Goal: Check status: Check status

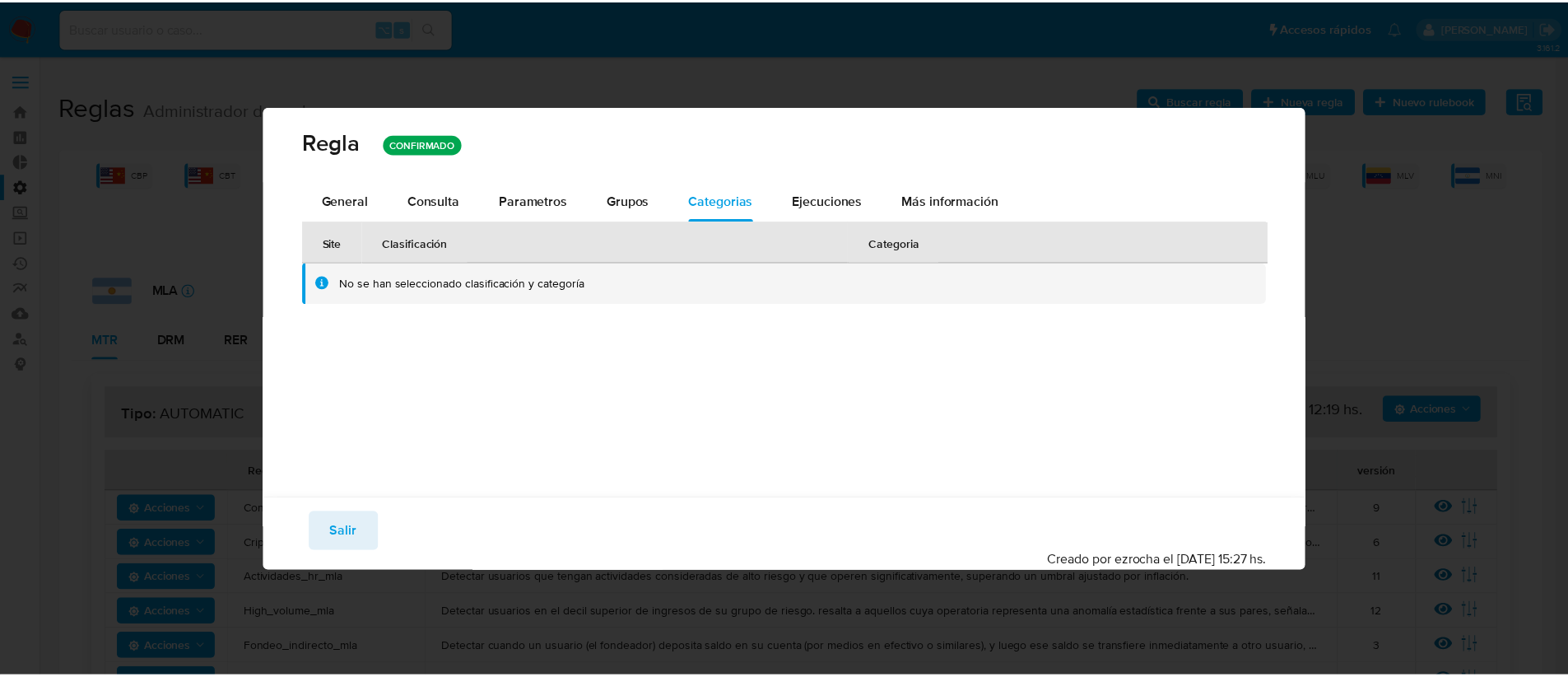
scroll to position [570, 0]
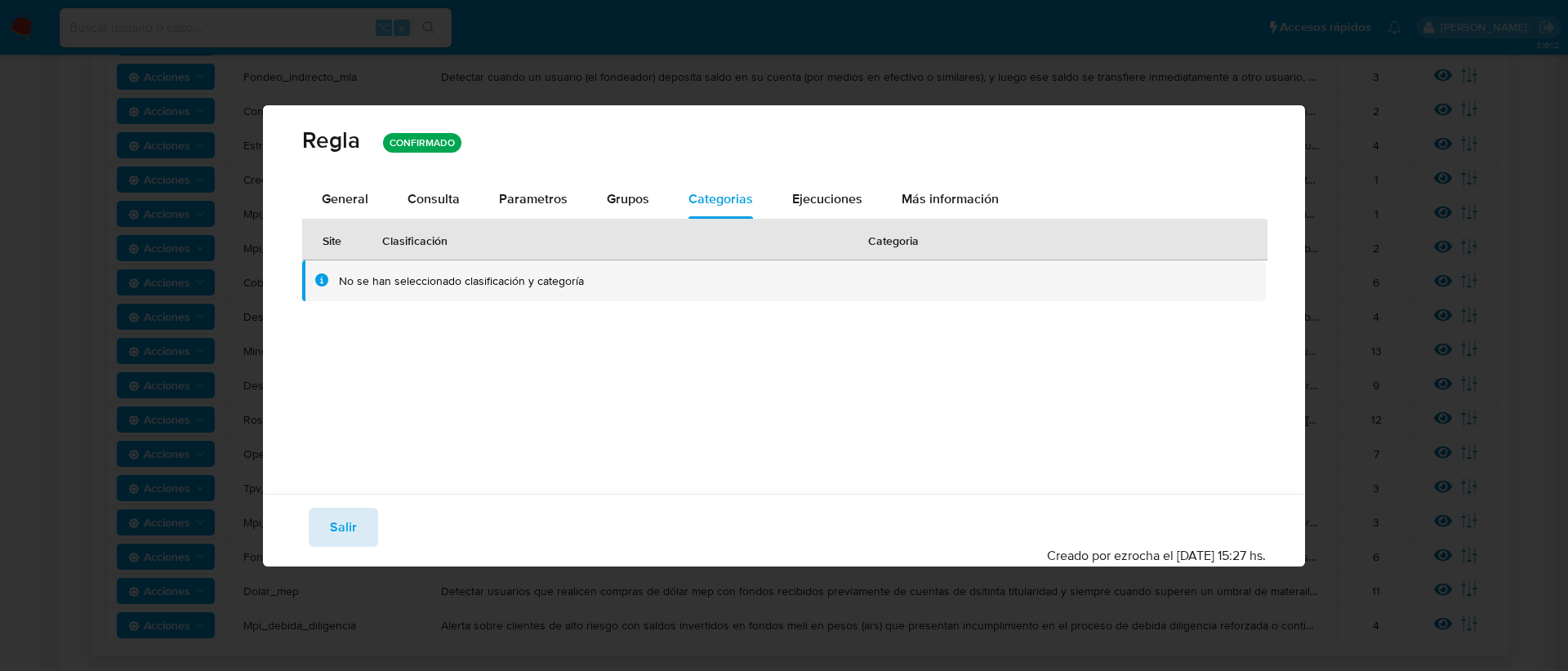
click at [350, 538] on span "Salir" at bounding box center [342, 527] width 27 height 36
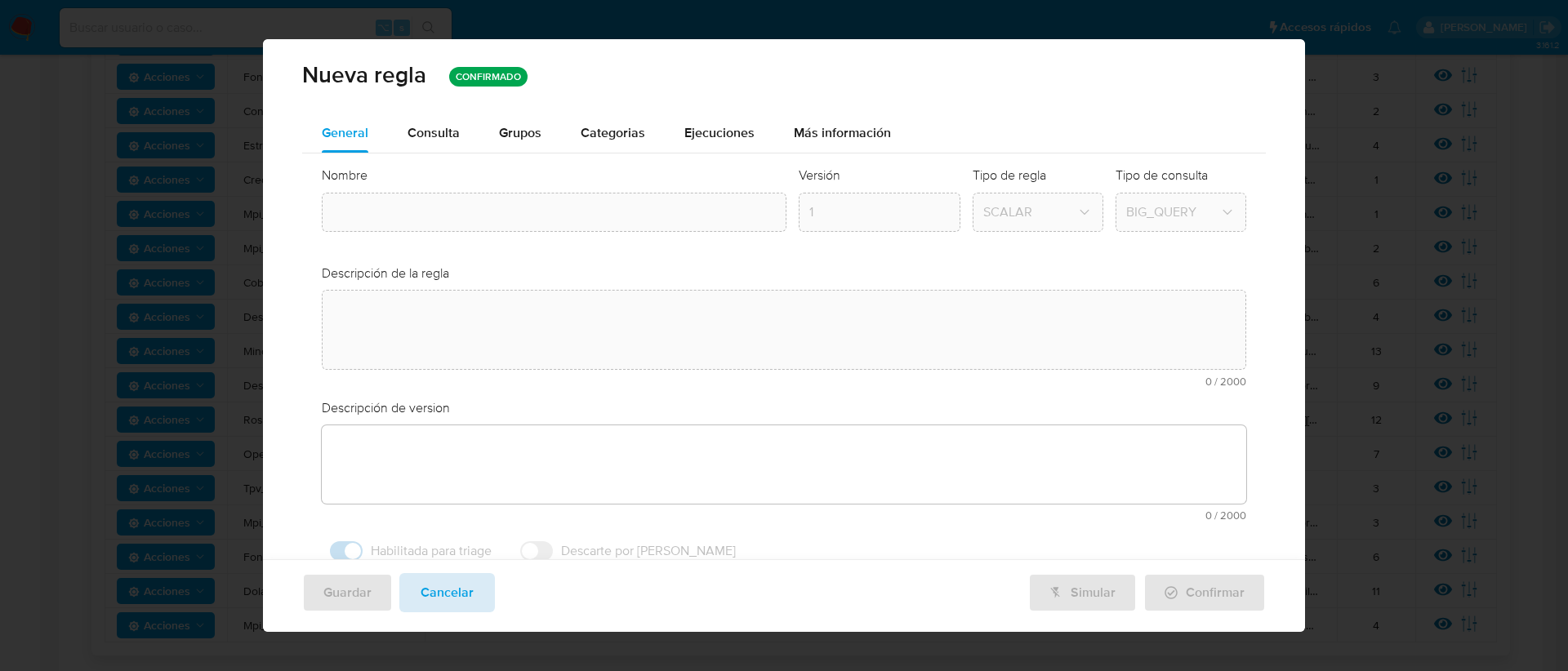
type input "Dolar_mep"
type textarea "Detectar usuarios que realicen compras de dólar mep con fondos recibidos previa…"
type textarea "User con concentración de cobros/fondeos con account fund, money_tranfer y tick…"
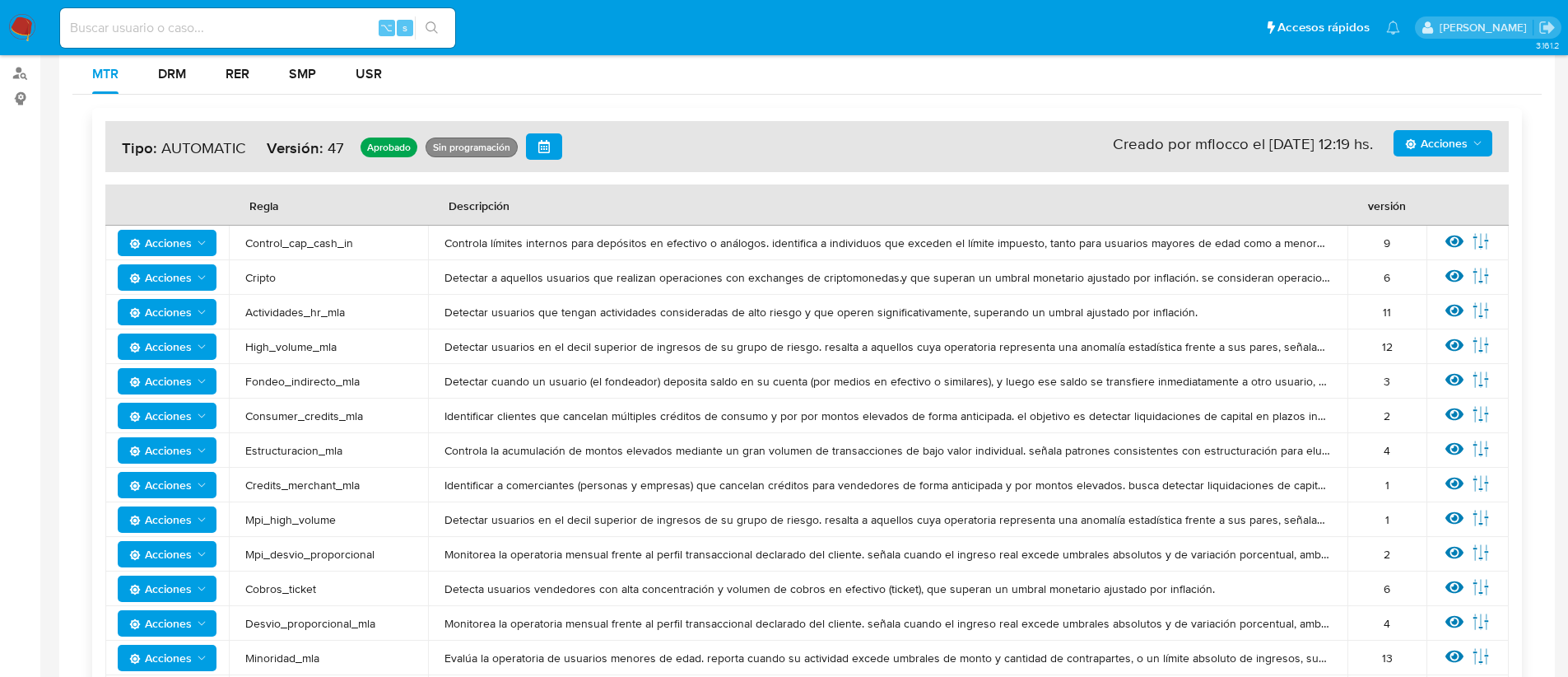
scroll to position [0, 0]
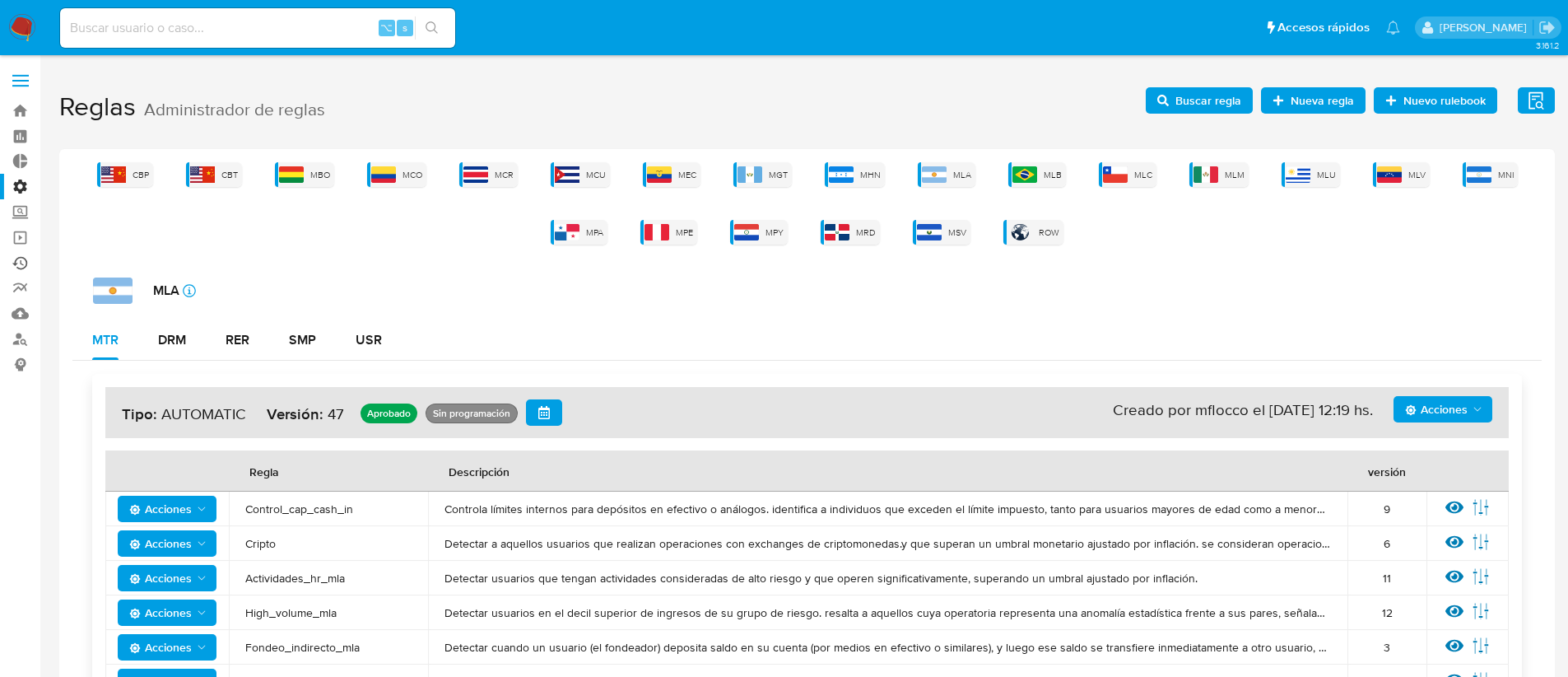
click at [15, 261] on link "Ejecuciones automáticas" at bounding box center [98, 263] width 196 height 25
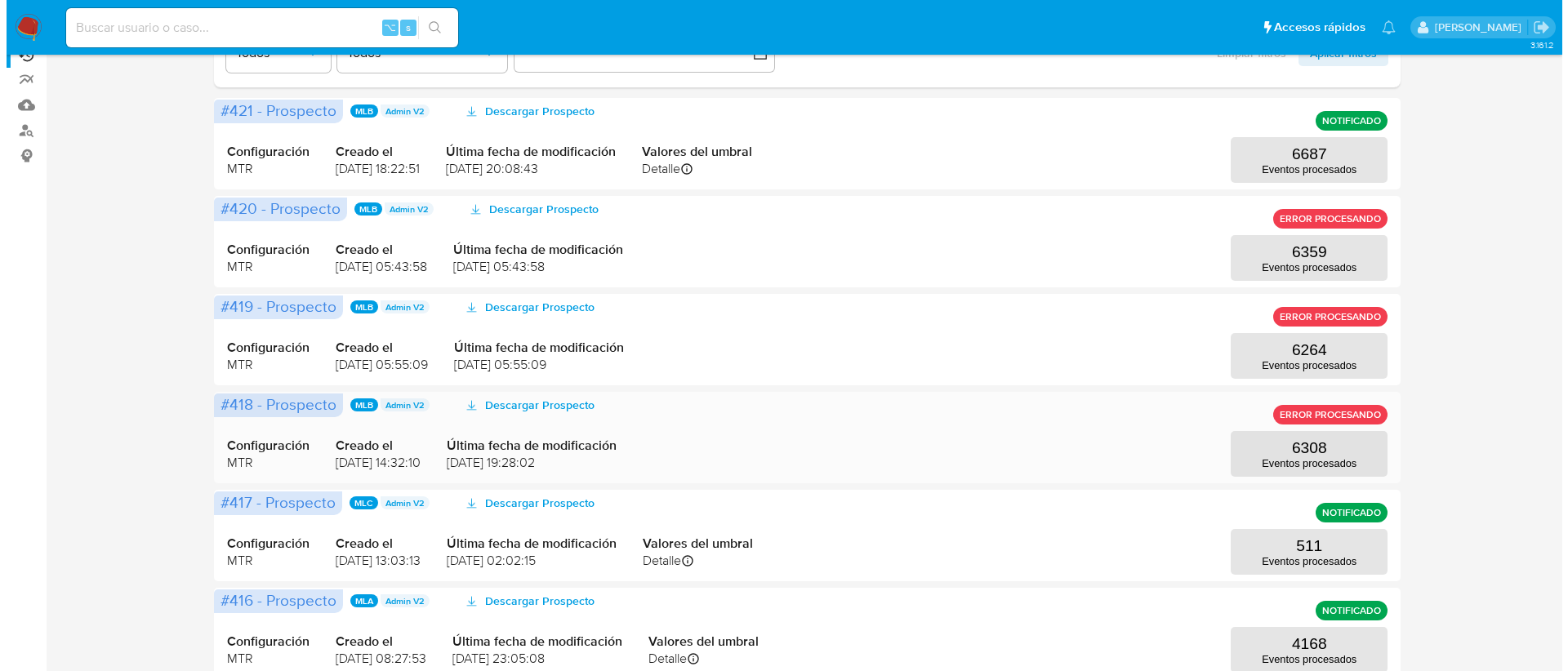
scroll to position [299, 0]
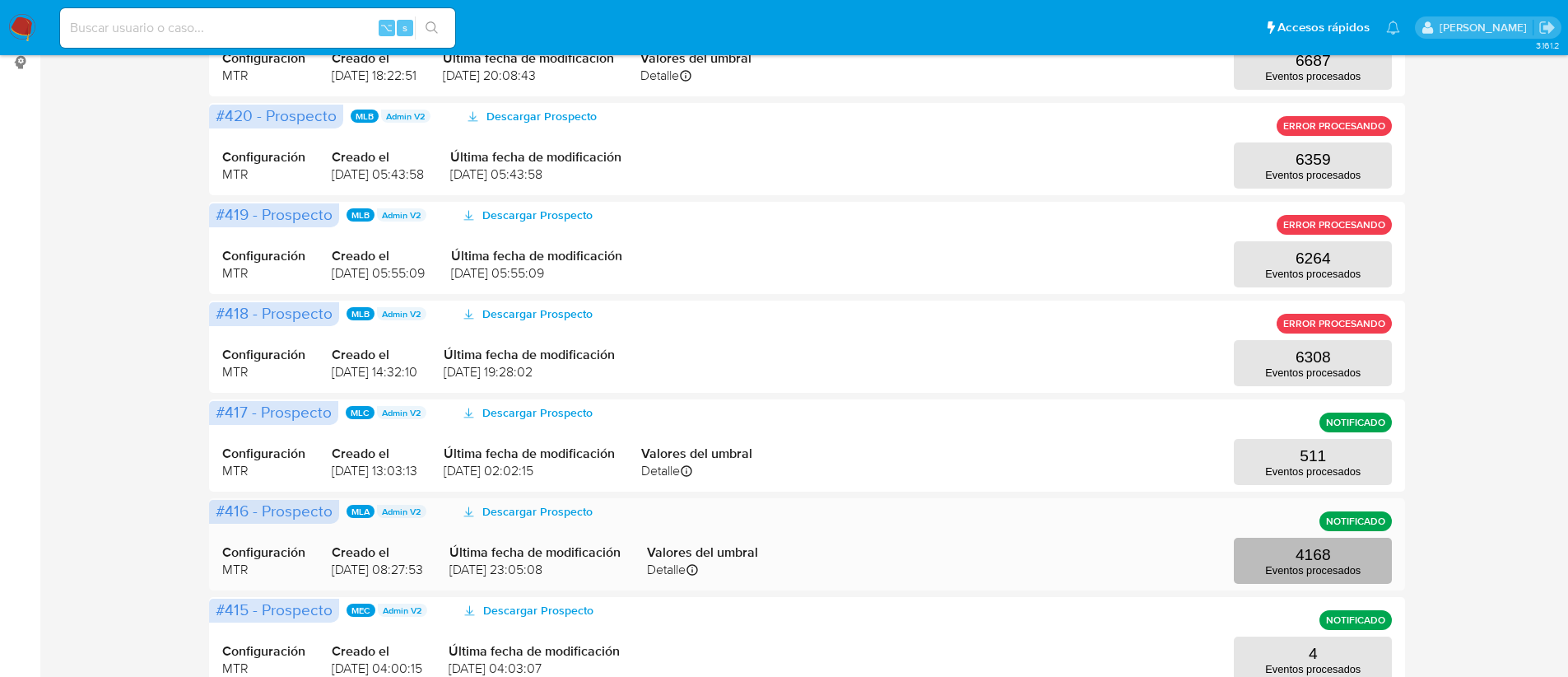
click at [1276, 564] on p "Eventos procesados" at bounding box center [1313, 571] width 96 height 12
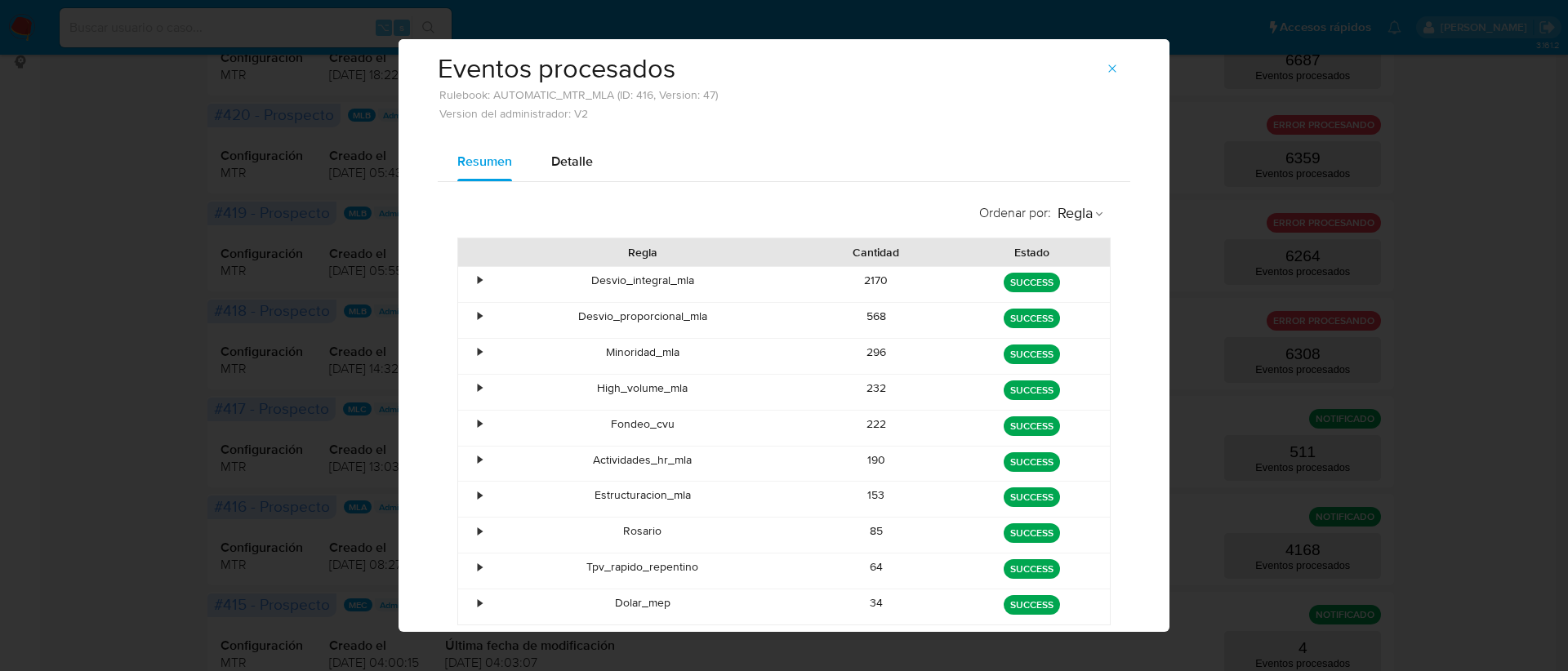
scroll to position [111, 0]
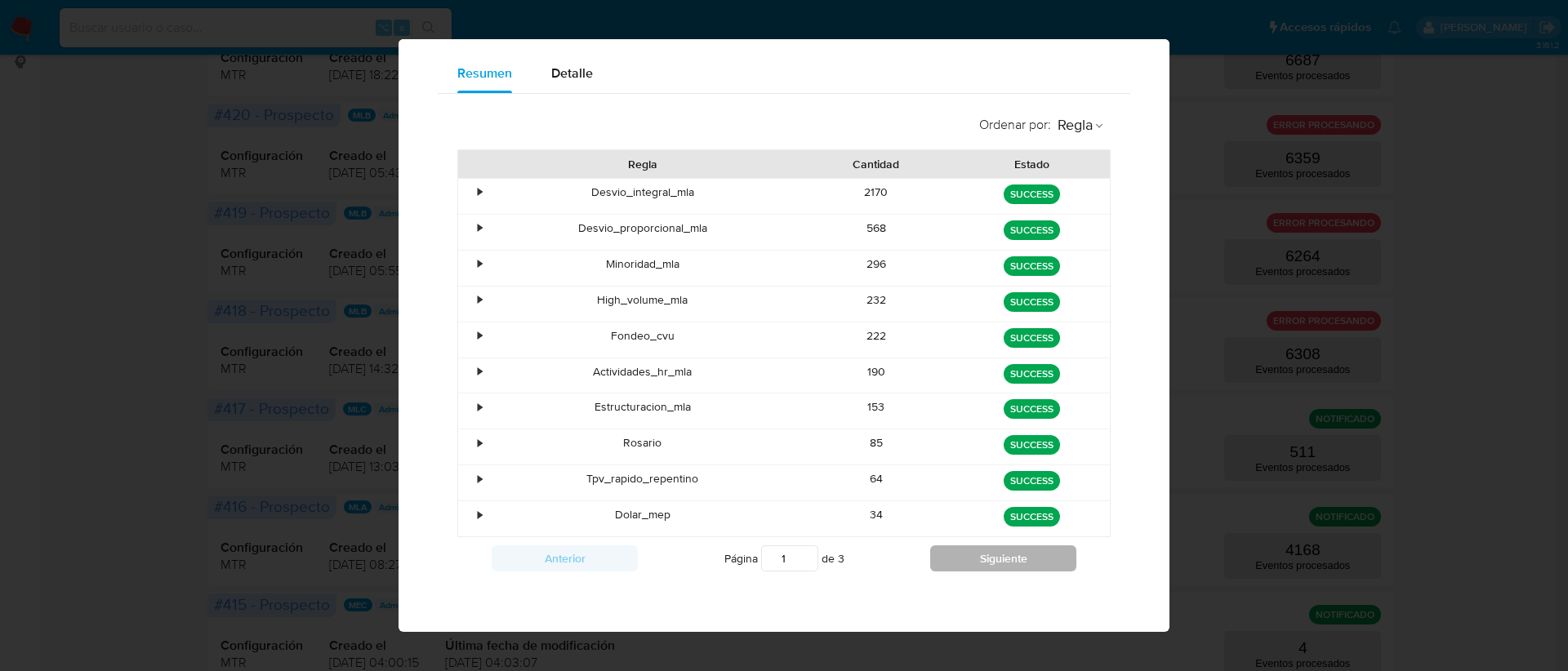
click at [961, 553] on button "Siguiente" at bounding box center [1002, 559] width 146 height 26
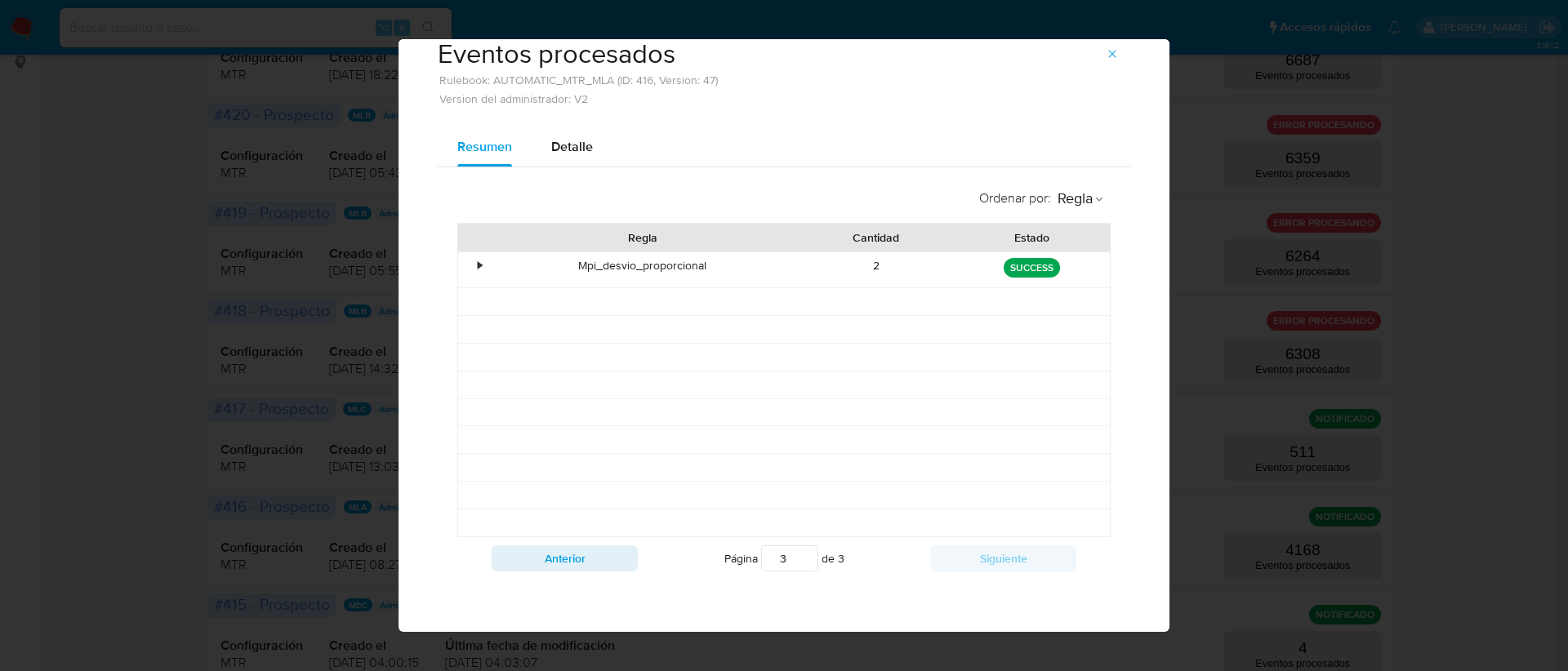
scroll to position [37, 0]
click at [545, 550] on button "Anterior" at bounding box center [564, 559] width 146 height 26
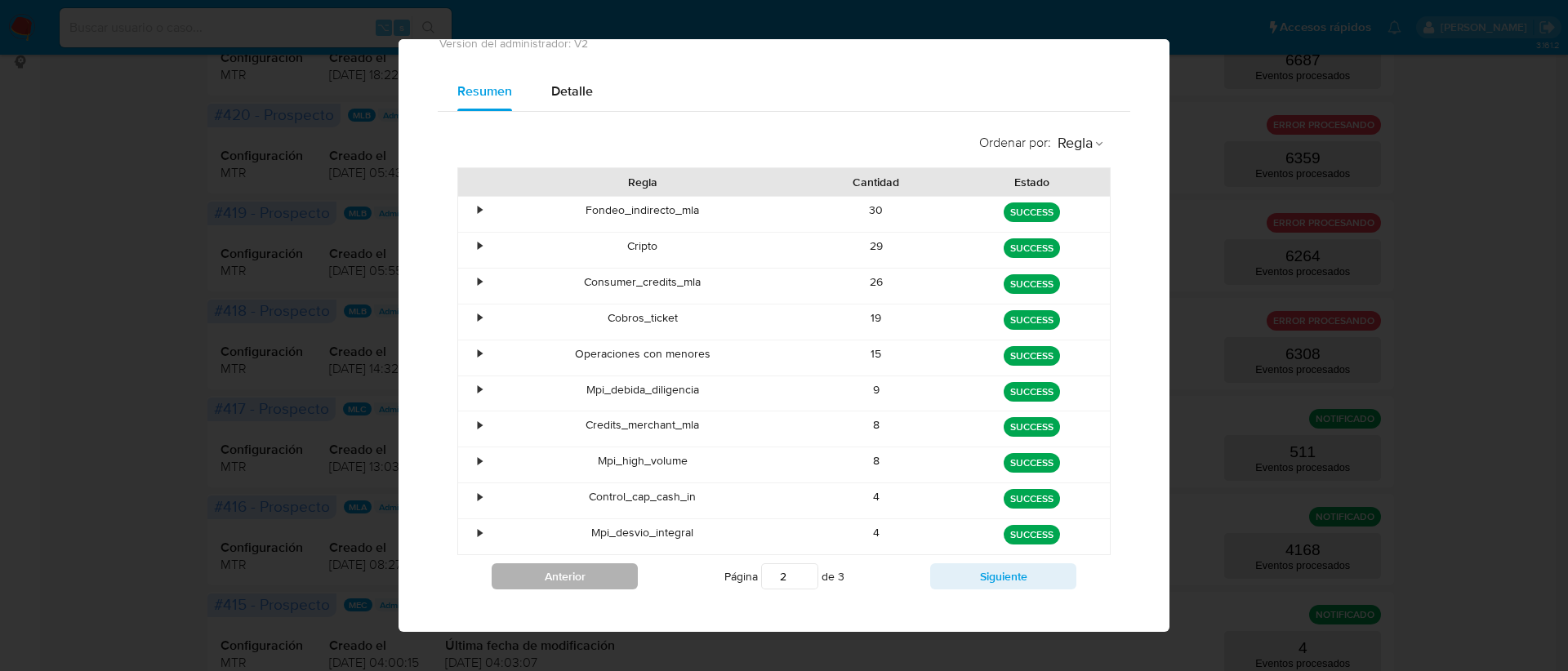
scroll to position [111, 0]
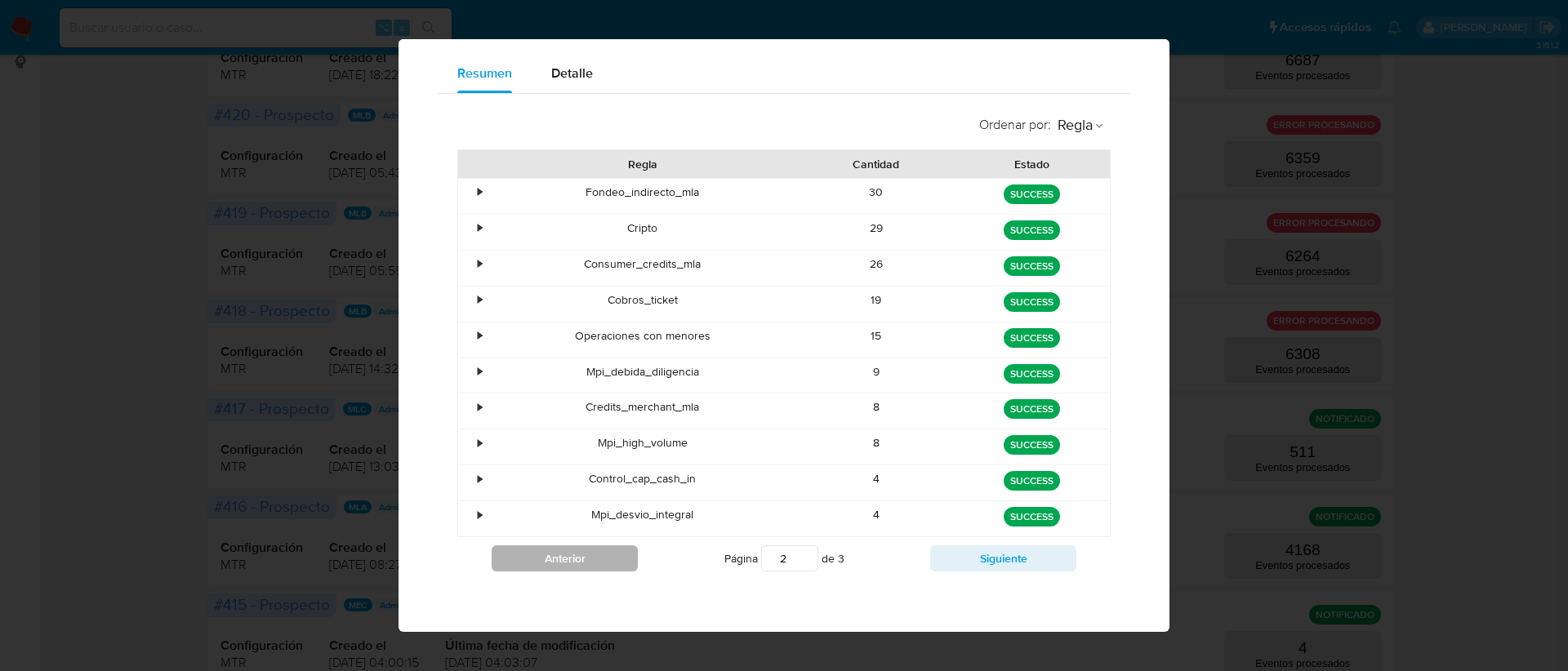
click at [544, 555] on button "Anterior" at bounding box center [564, 559] width 146 height 26
type input "1"
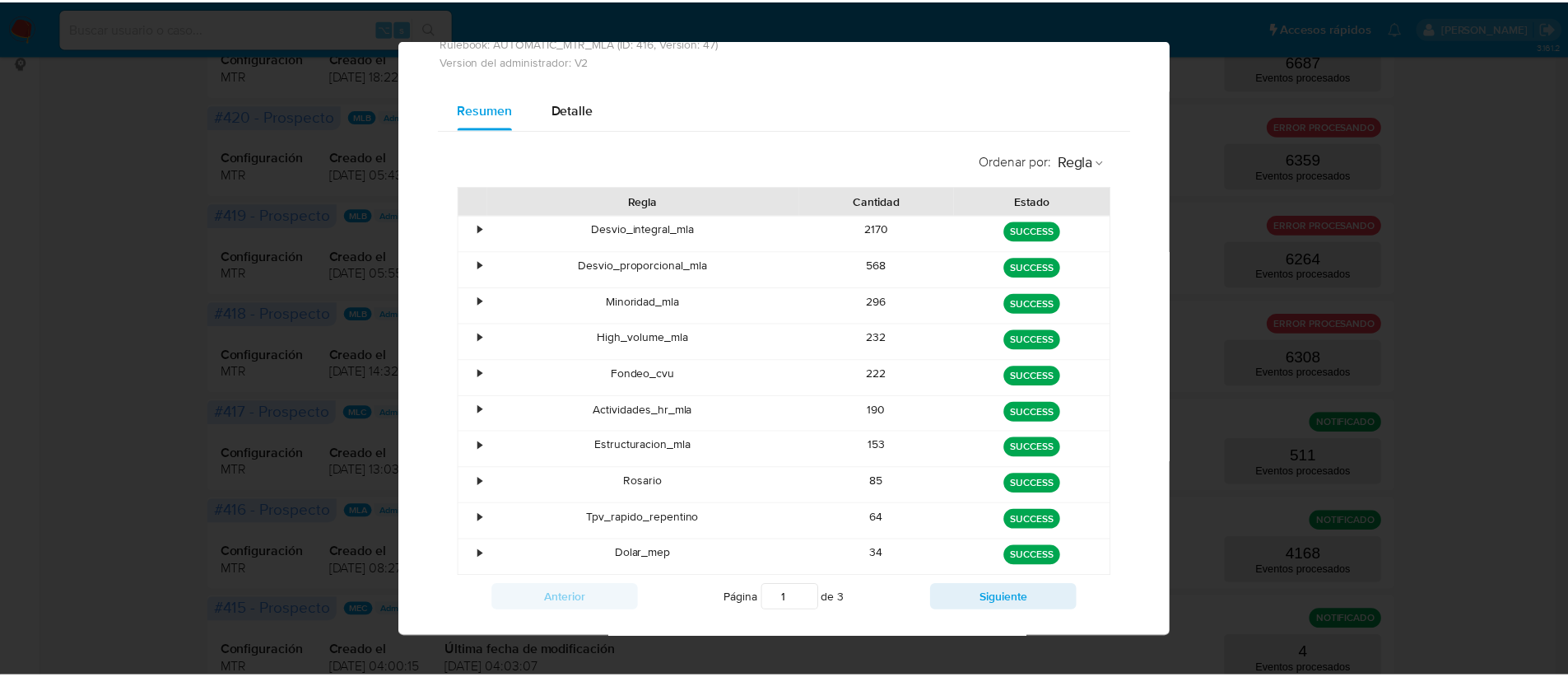
scroll to position [0, 0]
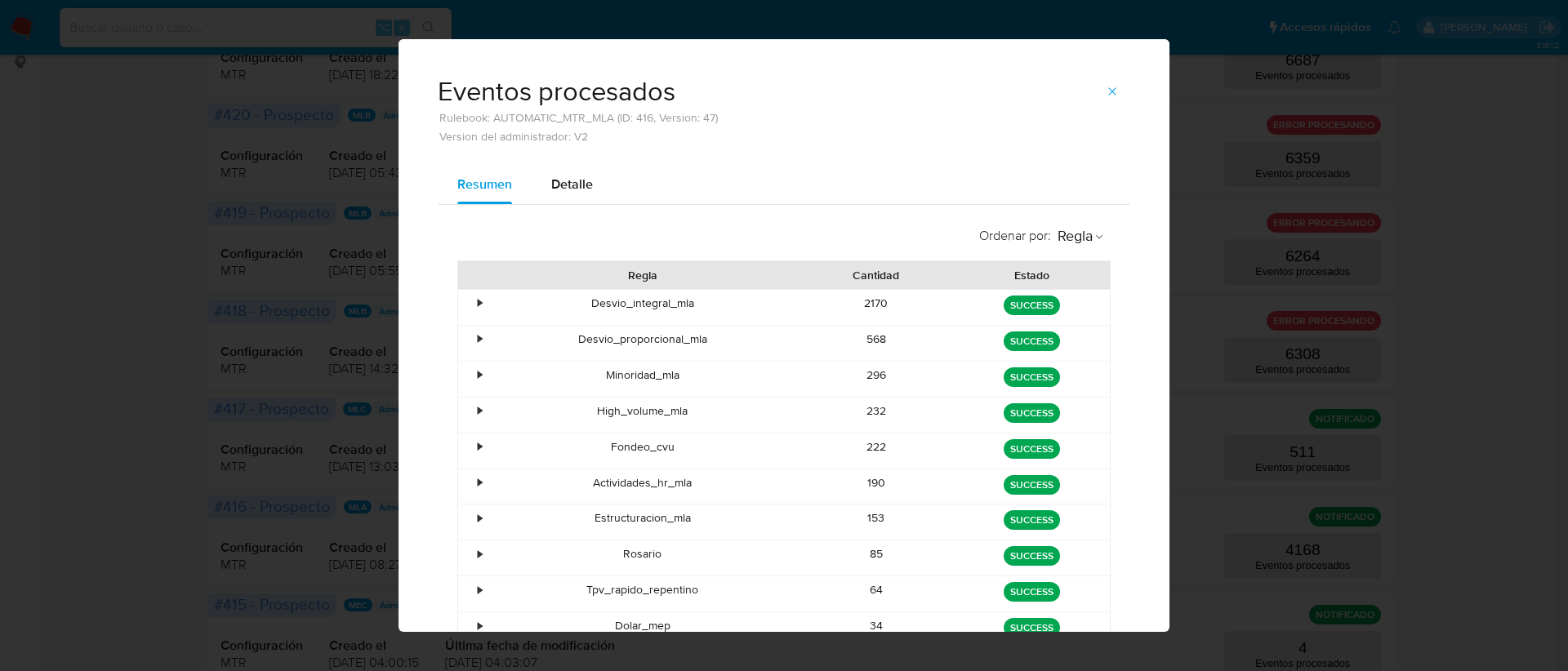
click at [1105, 97] on icon "button" at bounding box center [1111, 91] width 13 height 13
